Goal: Complete application form

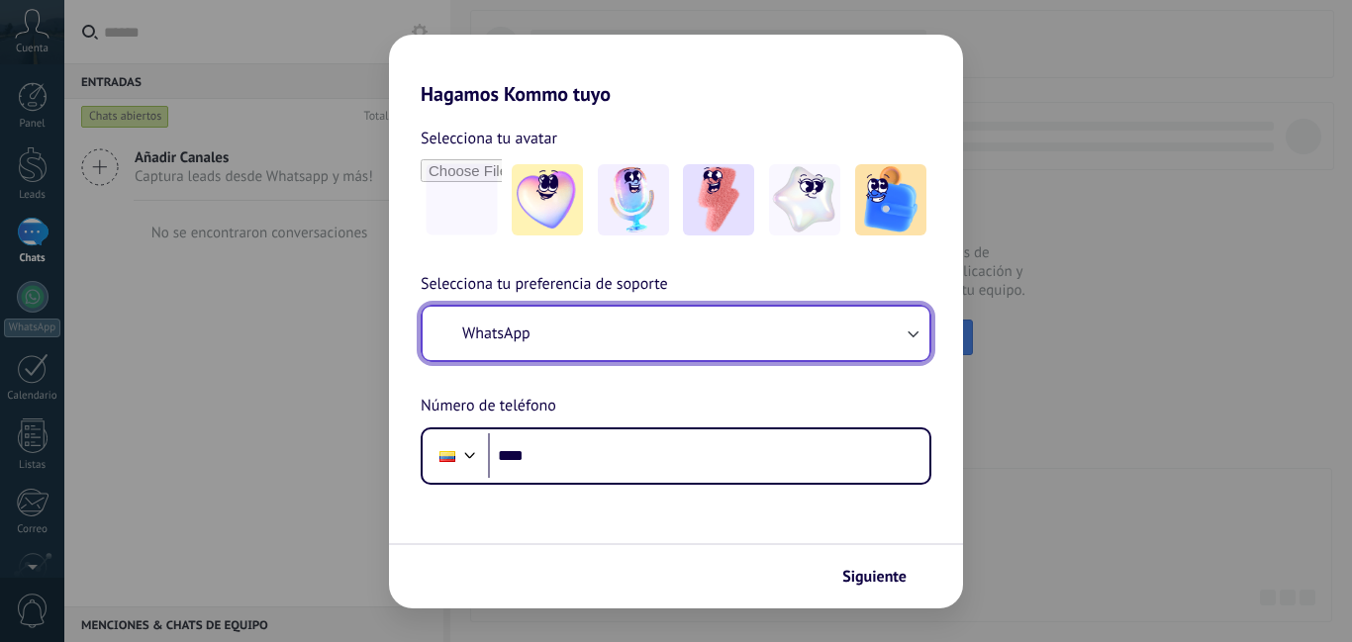
click at [603, 323] on button "WhatsApp" at bounding box center [676, 333] width 507 height 53
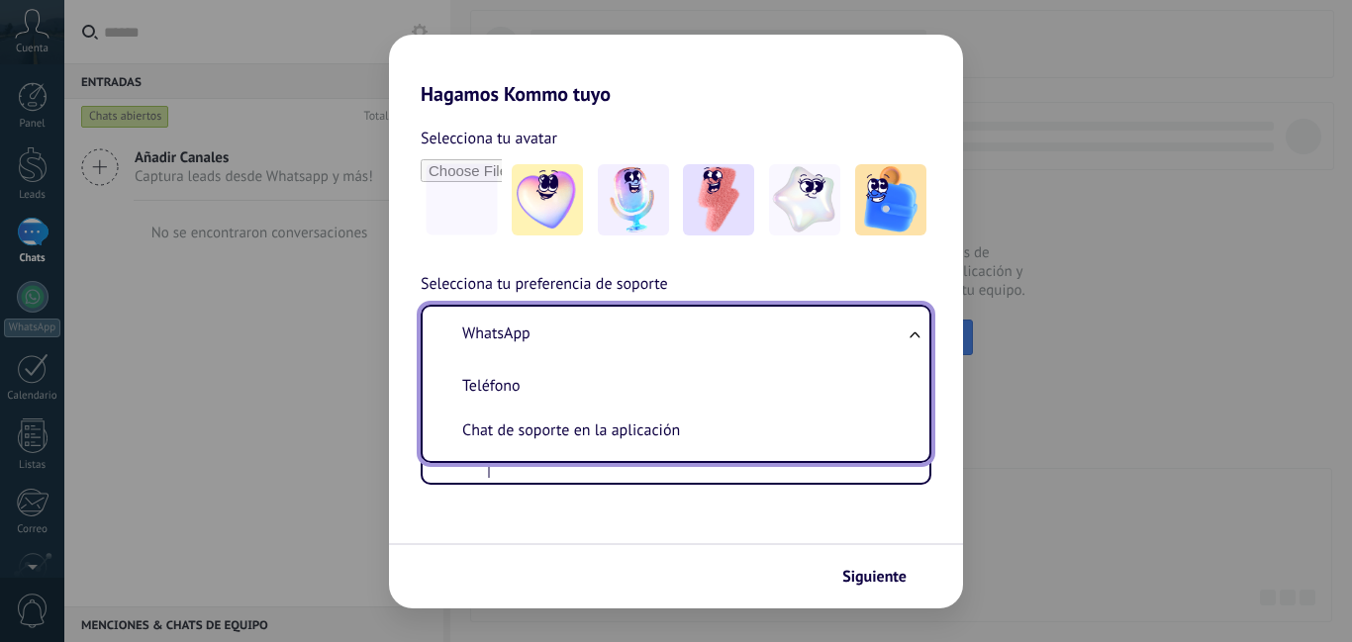
click at [522, 332] on span "WhatsApp" at bounding box center [496, 334] width 68 height 20
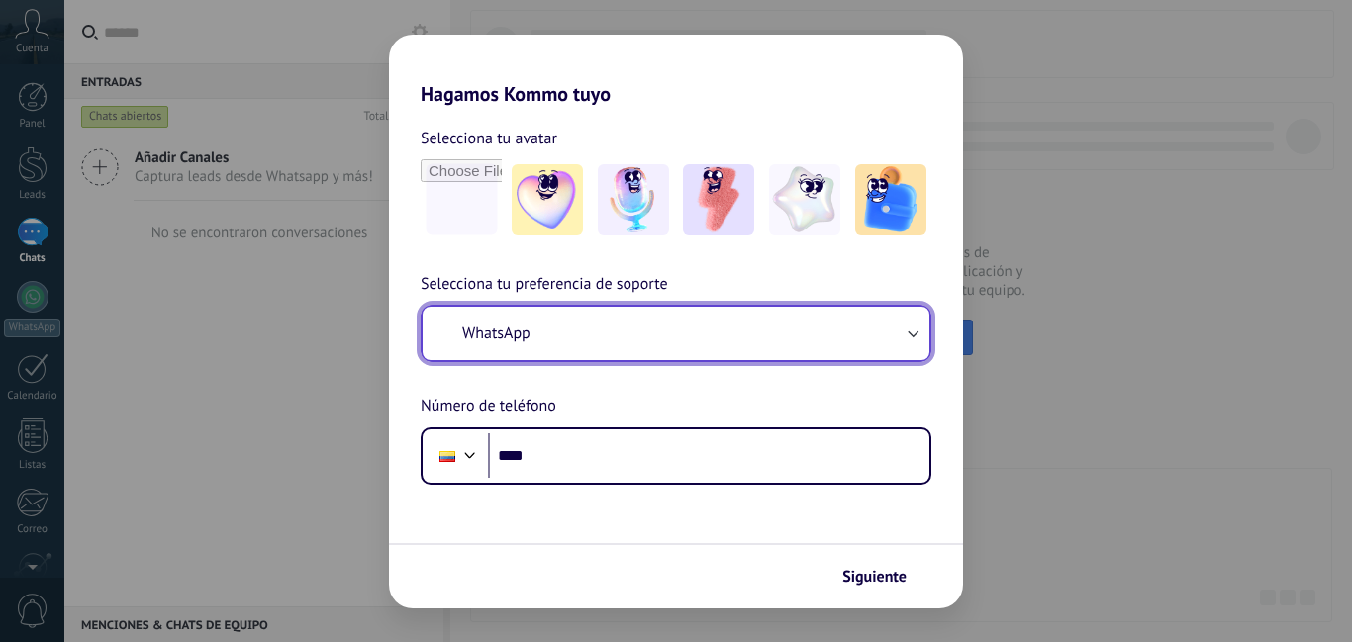
click at [772, 340] on button "WhatsApp" at bounding box center [676, 333] width 507 height 53
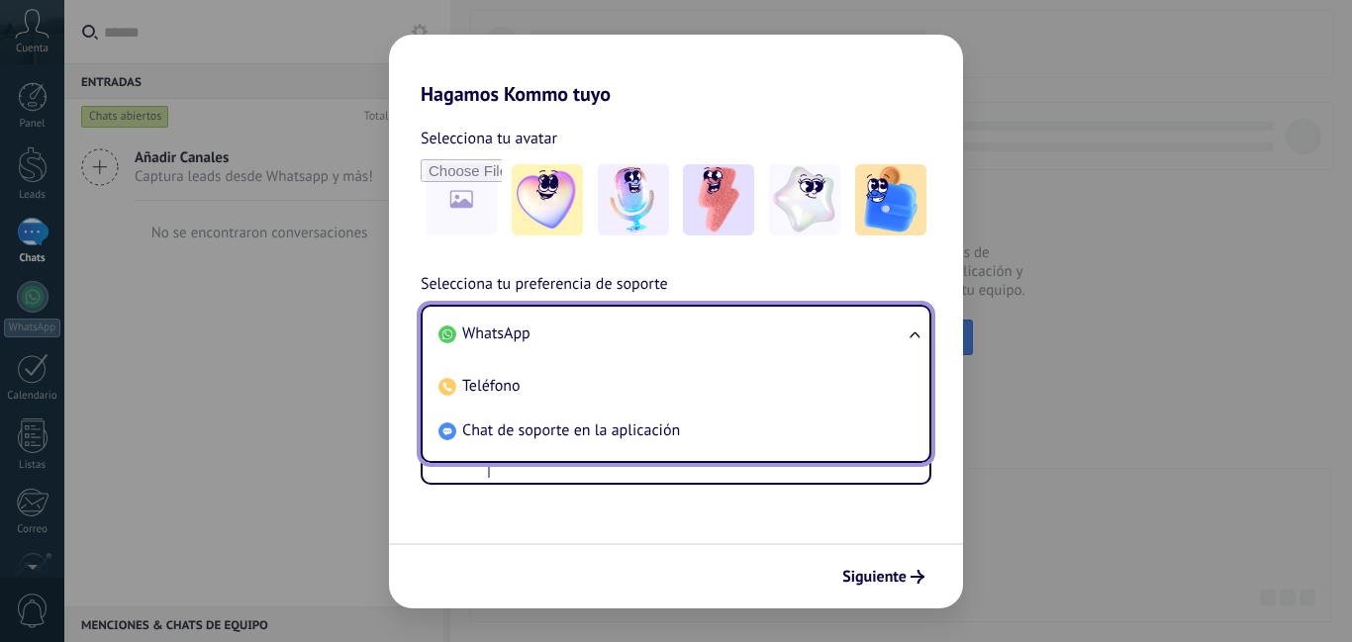
click at [613, 342] on li "WhatsApp" at bounding box center [672, 334] width 483 height 45
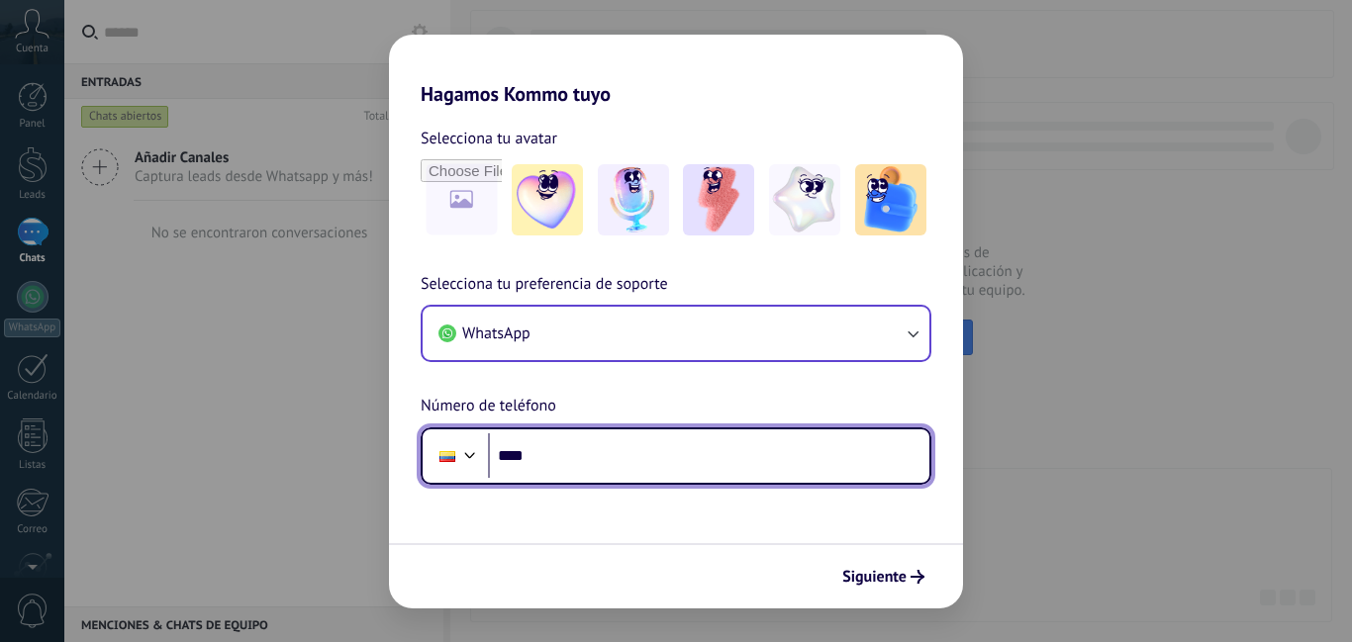
click at [574, 458] on input "****" at bounding box center [708, 457] width 441 height 46
type input "**********"
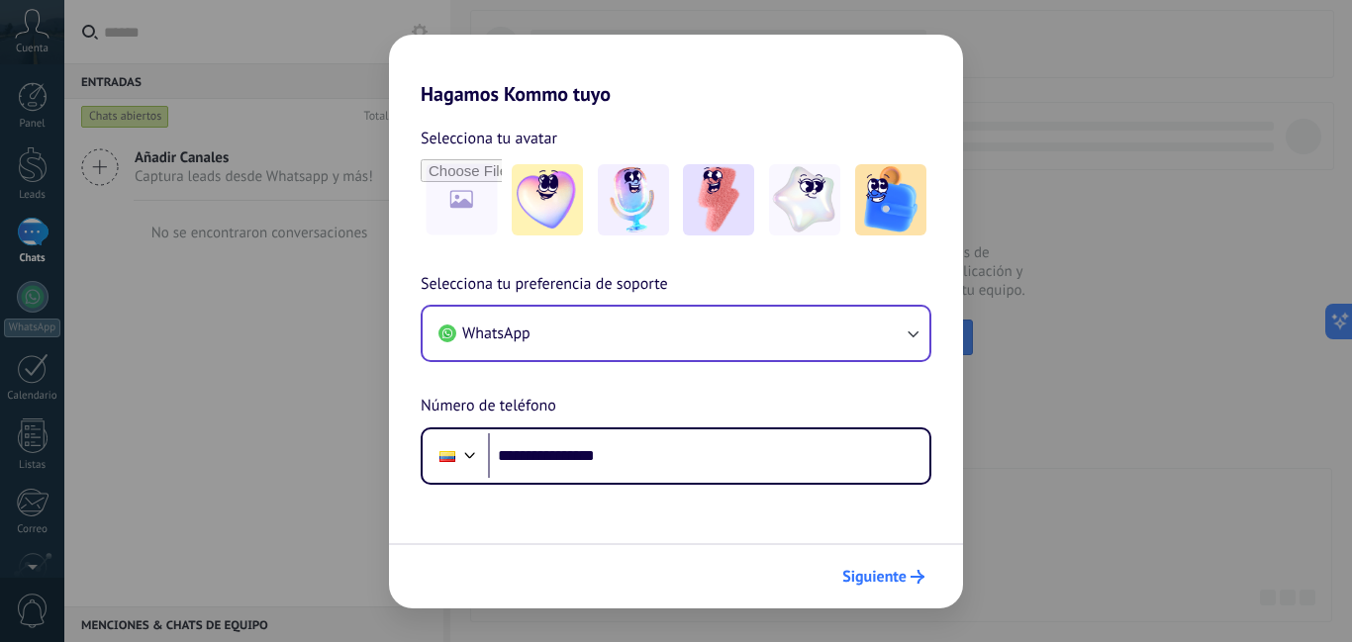
click at [891, 584] on span "Siguiente" at bounding box center [874, 577] width 64 height 14
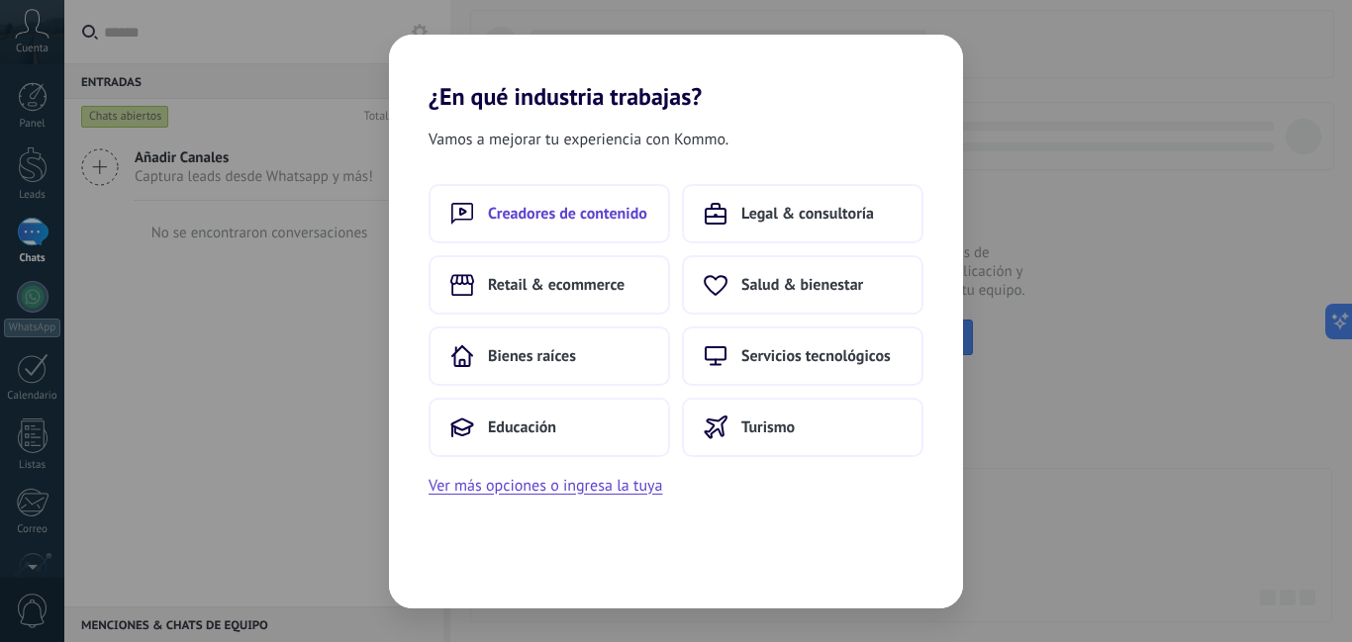
click at [537, 213] on span "Creadores de contenido" at bounding box center [567, 214] width 159 height 20
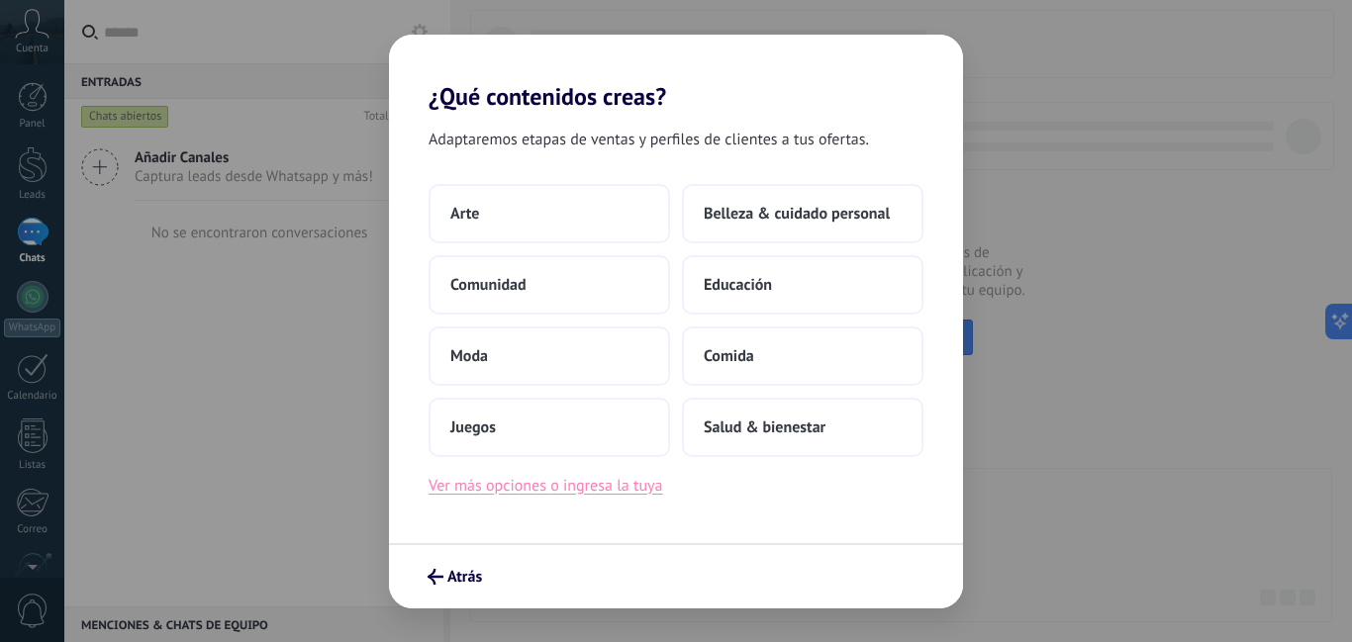
click at [560, 487] on button "Ver más opciones o ingresa la tuya" at bounding box center [546, 486] width 234 height 26
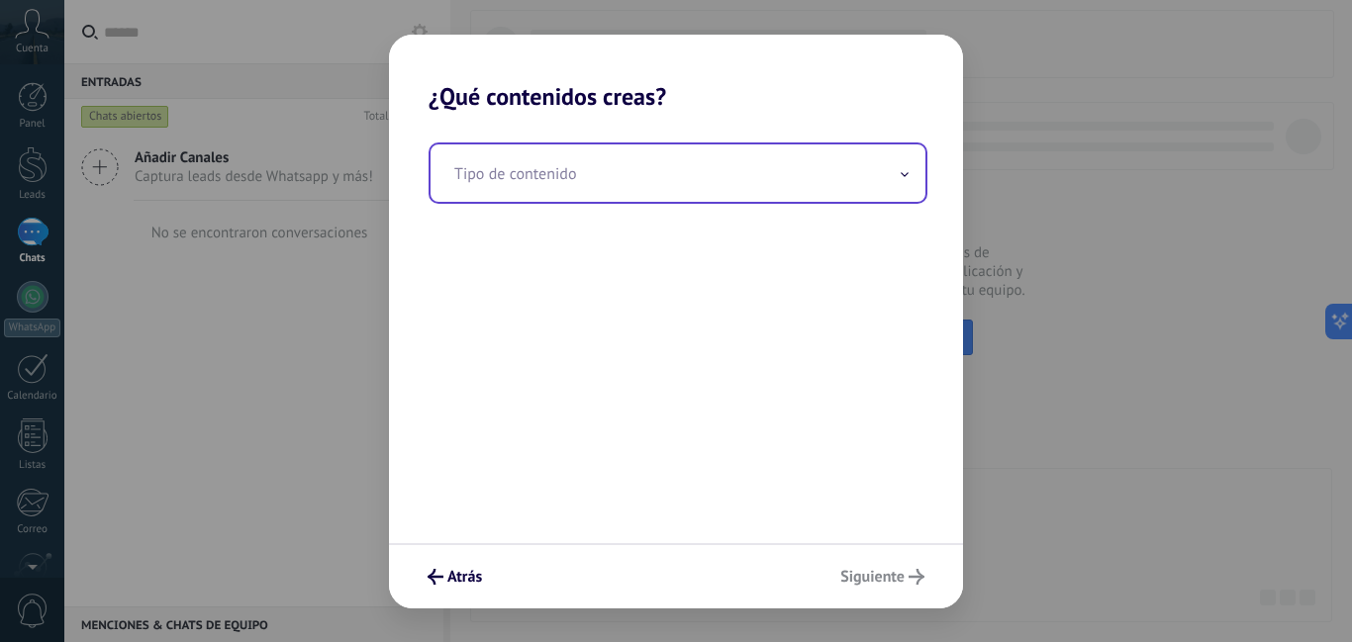
click at [533, 181] on input "text" at bounding box center [678, 173] width 495 height 57
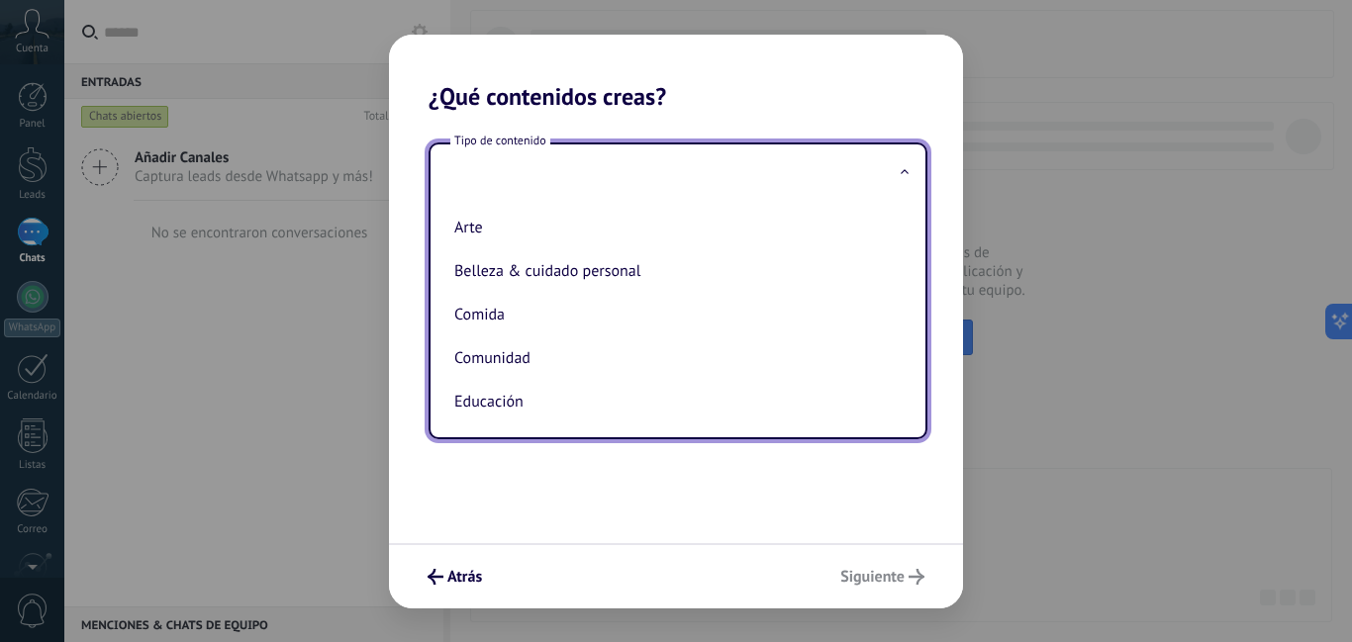
click at [533, 181] on div "Tipo de contenido" at bounding box center [678, 173] width 495 height 57
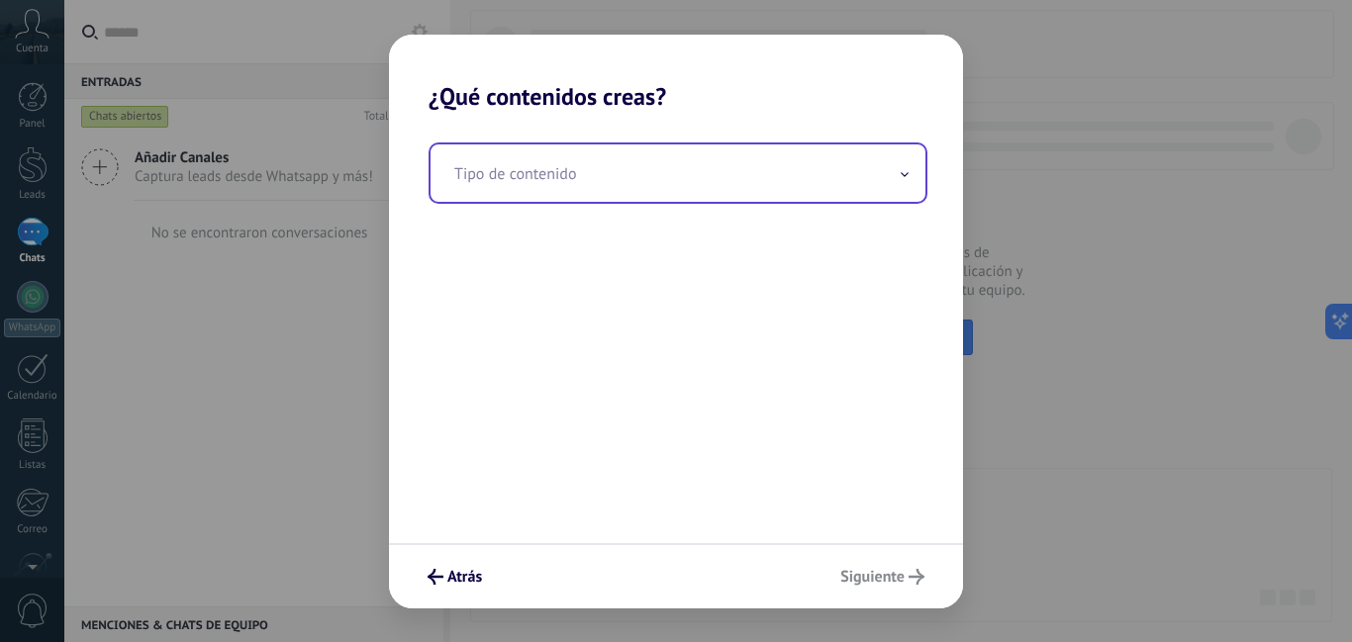
click at [546, 178] on input "text" at bounding box center [678, 173] width 495 height 57
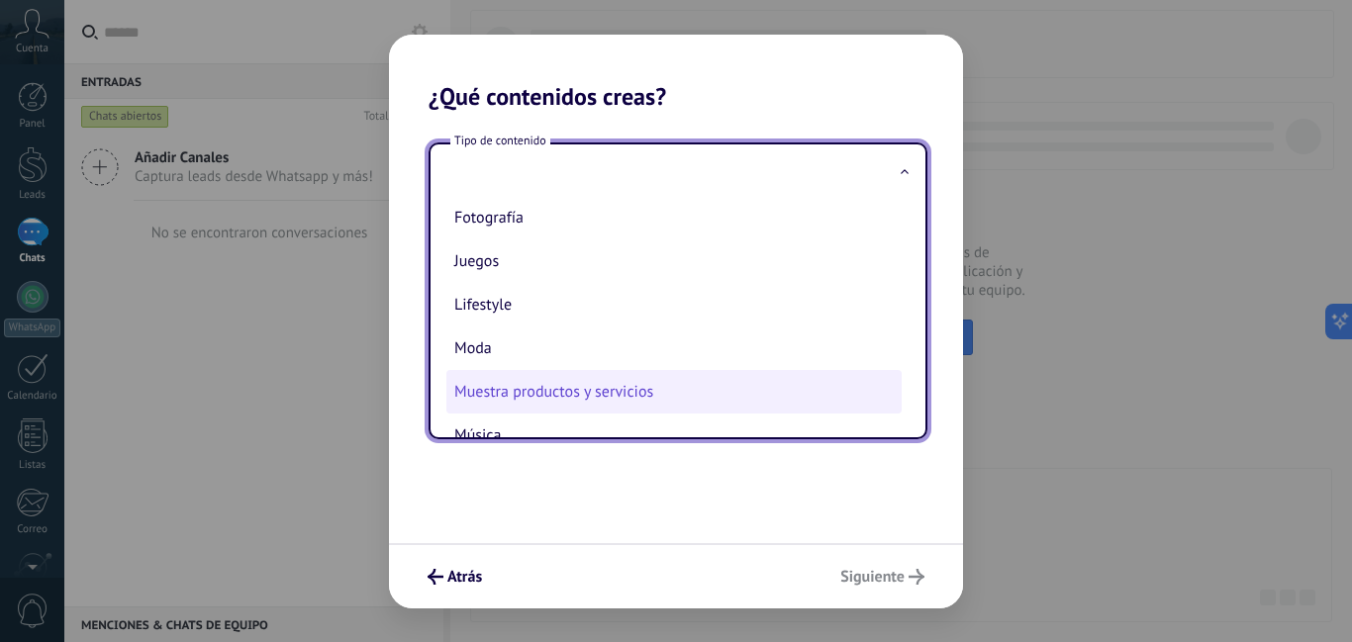
scroll to position [394, 0]
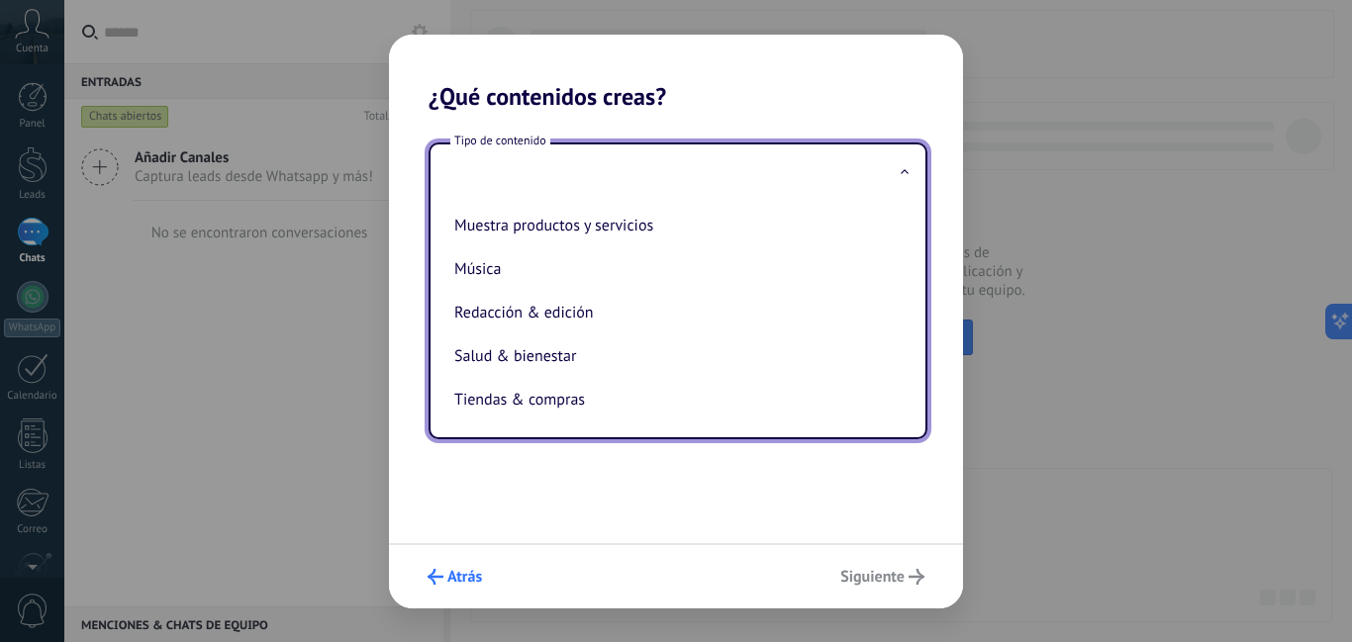
click at [431, 579] on use "submit" at bounding box center [436, 577] width 16 height 16
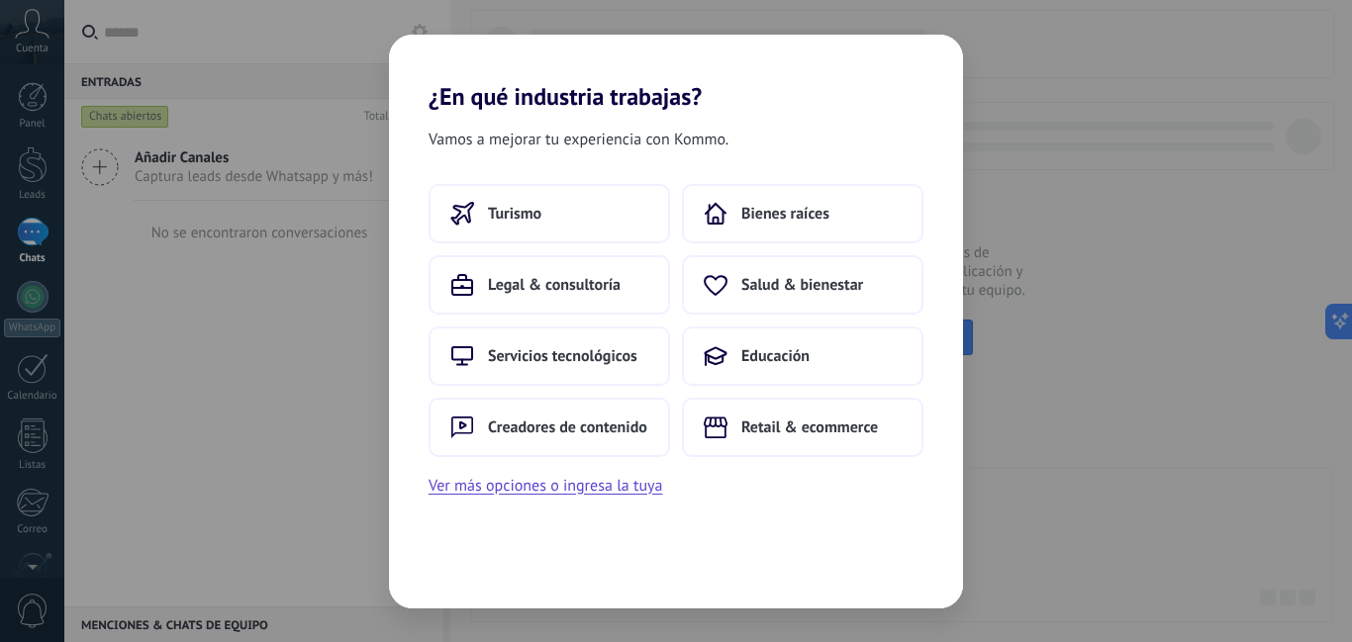
click at [433, 573] on div "Vamos a mejorar tu experiencia con Kommo. Turismo Bienes raíces Legal & consult…" at bounding box center [676, 360] width 574 height 498
click at [549, 486] on button "Ver más opciones o ingresa la tuya" at bounding box center [546, 486] width 234 height 26
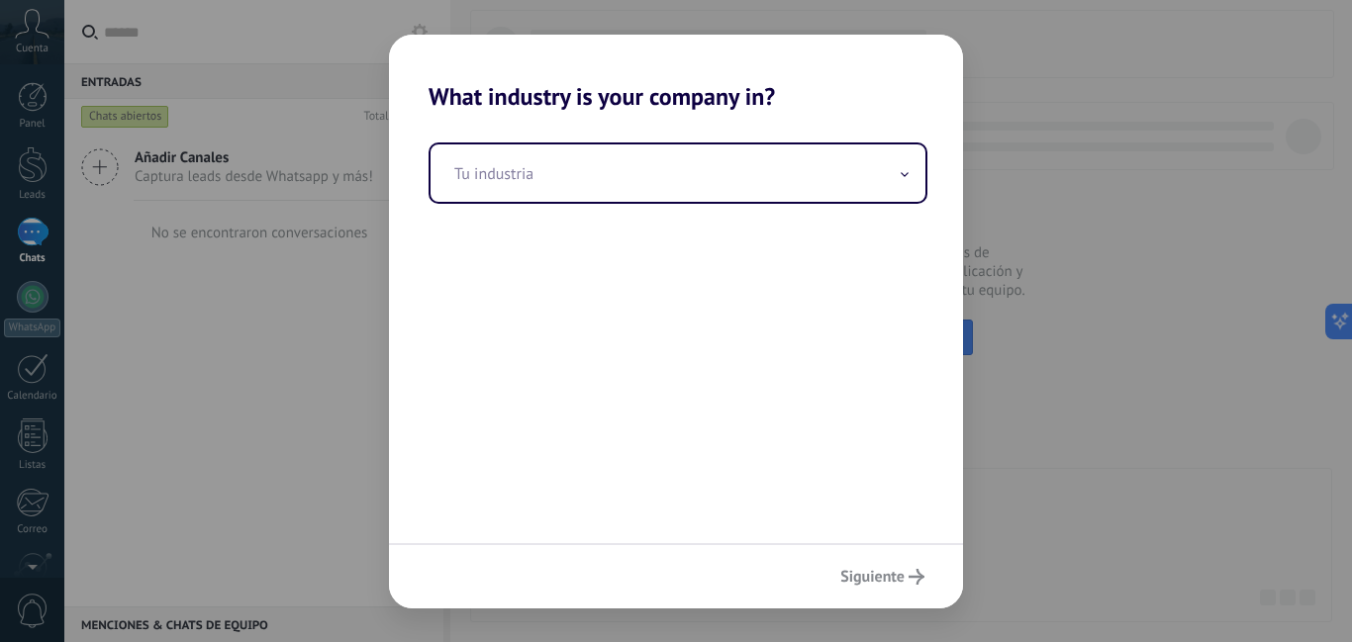
click at [1292, 97] on div "What industry is your company in? Tu industria Siguiente" at bounding box center [676, 321] width 1352 height 642
